Goal: Task Accomplishment & Management: Use online tool/utility

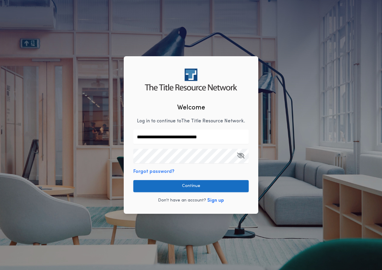
click at [186, 186] on button "Continue" at bounding box center [190, 186] width 115 height 12
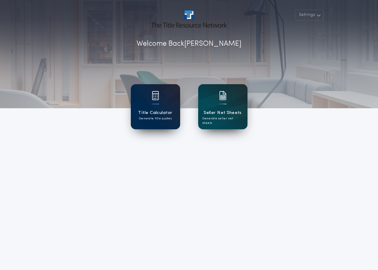
click at [150, 101] on div "Title Calculator Generate title quotes" at bounding box center [155, 106] width 49 height 45
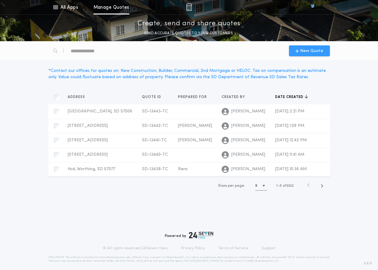
click at [302, 50] on span "New Quote" at bounding box center [311, 51] width 23 height 6
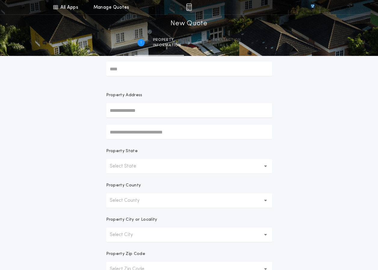
scroll to position [30, 0]
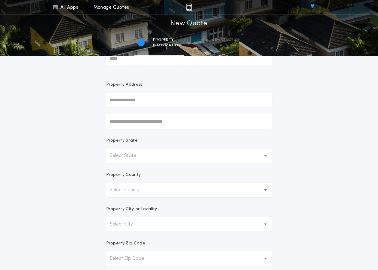
click at [186, 156] on button "Select State" at bounding box center [189, 155] width 166 height 14
click at [152, 170] on p "[US_STATE]" at bounding box center [189, 171] width 166 height 14
click at [150, 159] on button "[US_STATE] **" at bounding box center [189, 155] width 166 height 14
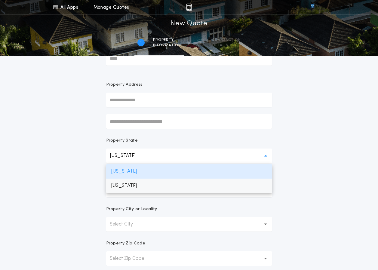
click at [144, 185] on p "[US_STATE]" at bounding box center [189, 186] width 166 height 14
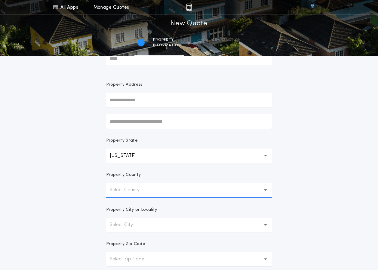
click at [160, 157] on button "[US_STATE] **" at bounding box center [189, 155] width 166 height 14
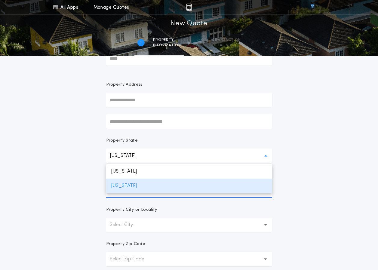
click at [342, 169] on div "All Apps Title Calculator Seller Net Sheets Menu All Apps Manage Quotes 1 /2 Ne…" at bounding box center [189, 142] width 378 height 344
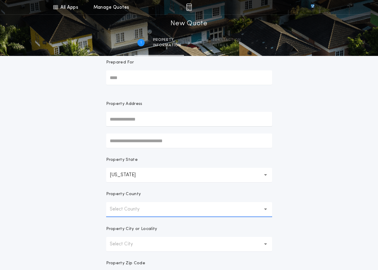
scroll to position [0, 0]
